Goal: Transaction & Acquisition: Purchase product/service

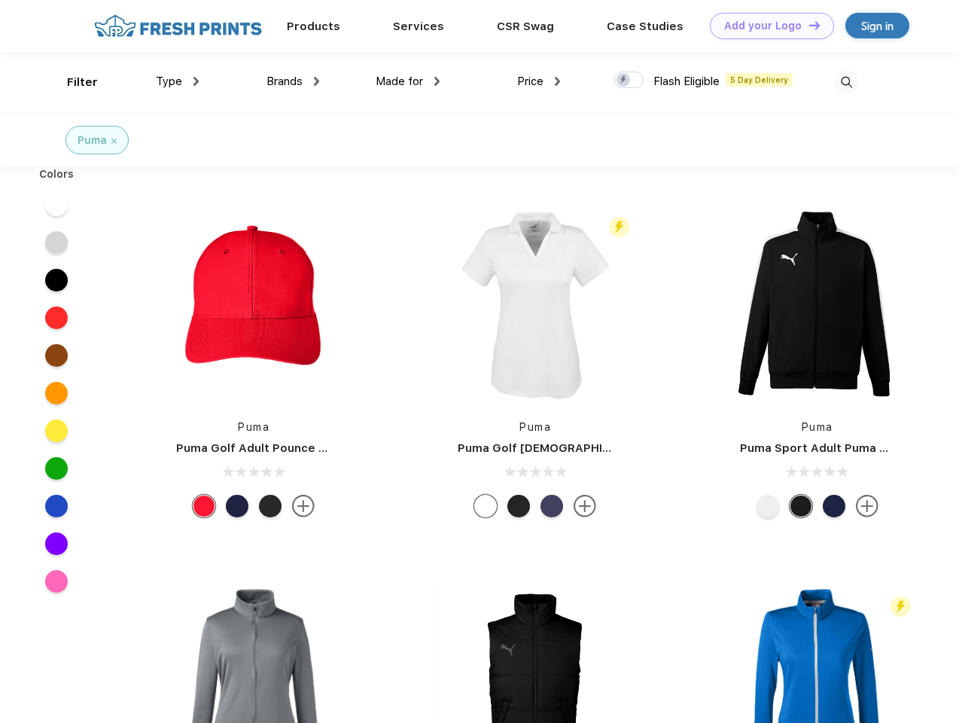
click at [767, 26] on link "Add your Logo Design Tool" at bounding box center [772, 26] width 124 height 26
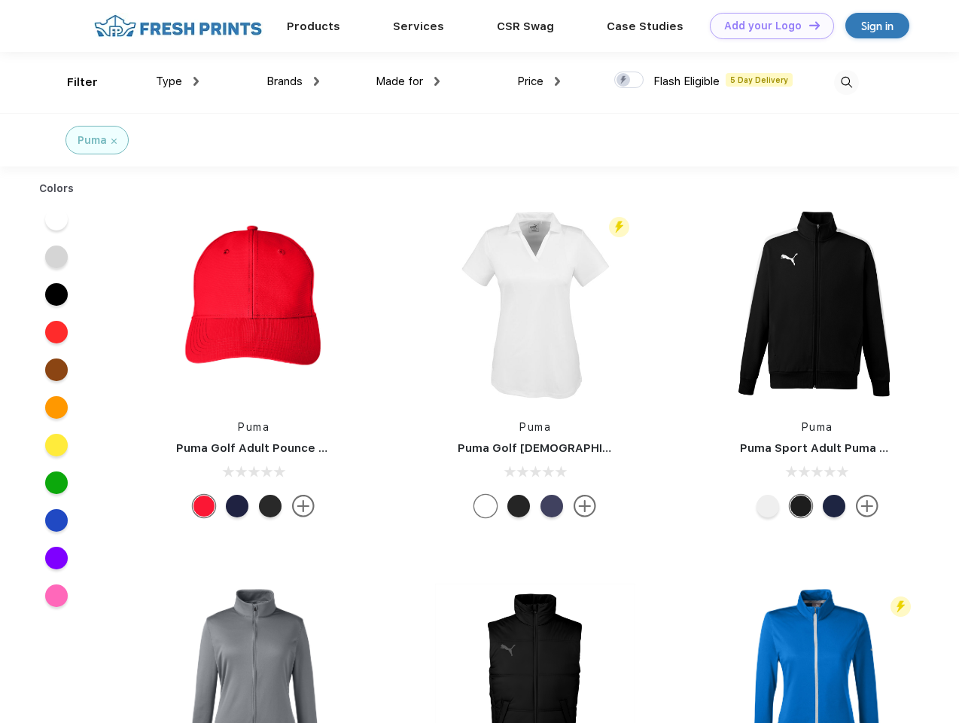
click at [0, 0] on div "Design Tool" at bounding box center [0, 0] width 0 height 0
click at [808, 25] on link "Add your Logo Design Tool" at bounding box center [772, 26] width 124 height 26
click at [72, 82] on div "Filter" at bounding box center [82, 82] width 31 height 17
click at [178, 81] on span "Type" at bounding box center [169, 82] width 26 height 14
click at [293, 81] on span "Brands" at bounding box center [285, 82] width 36 height 14
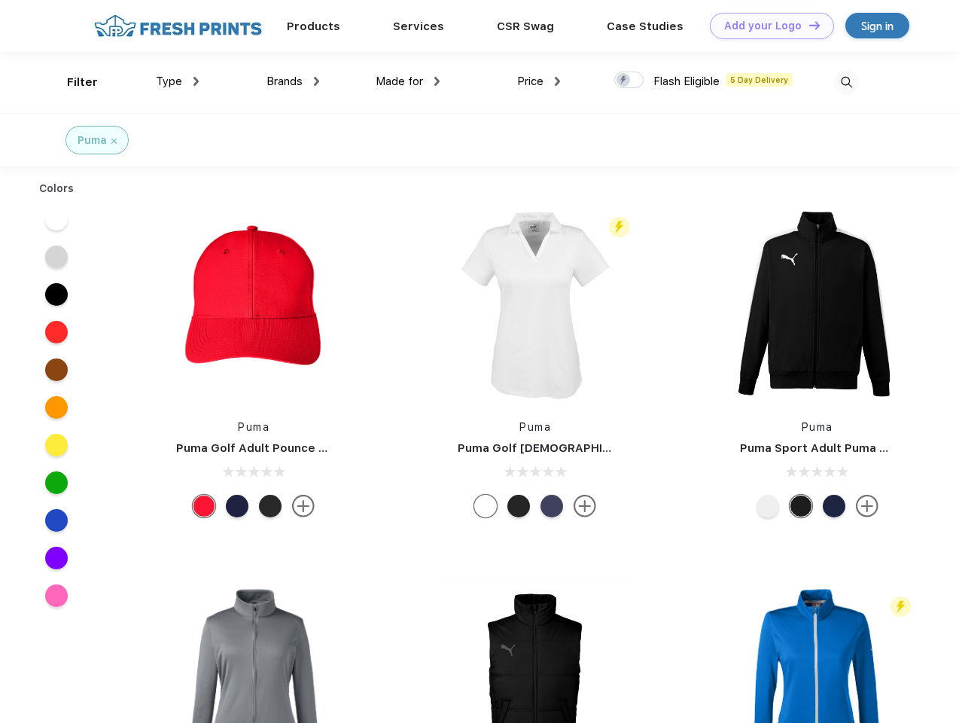
click at [408, 81] on span "Made for" at bounding box center [399, 82] width 47 height 14
click at [539, 81] on span "Price" at bounding box center [530, 82] width 26 height 14
click at [630, 81] on div at bounding box center [629, 80] width 29 height 17
click at [624, 81] on input "checkbox" at bounding box center [620, 76] width 10 height 10
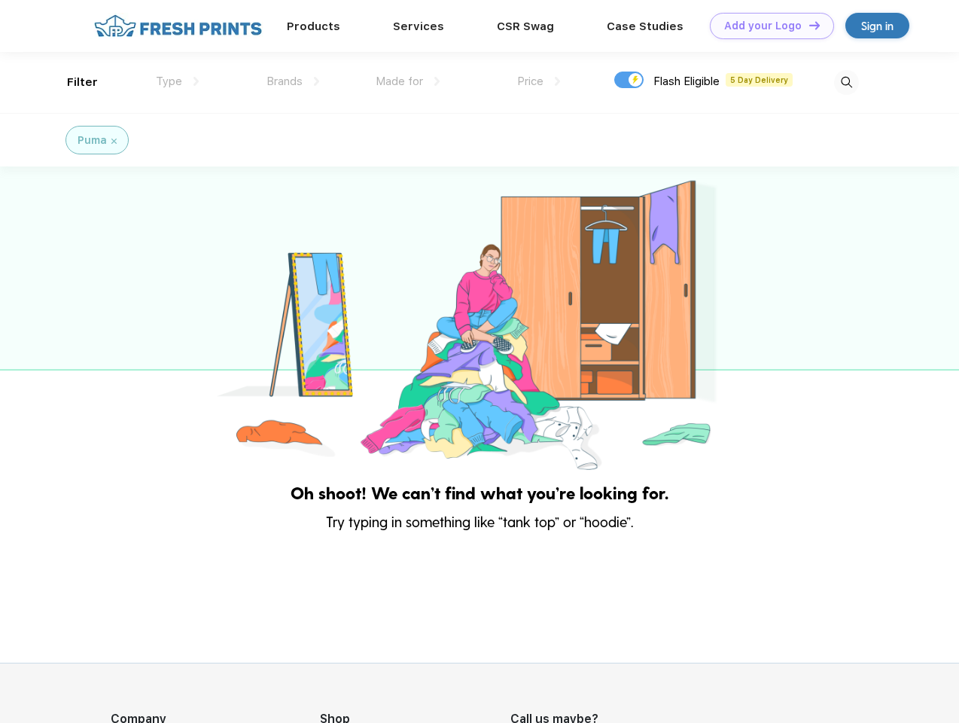
click at [846, 82] on img at bounding box center [846, 82] width 25 height 25
